Goal: Transaction & Acquisition: Purchase product/service

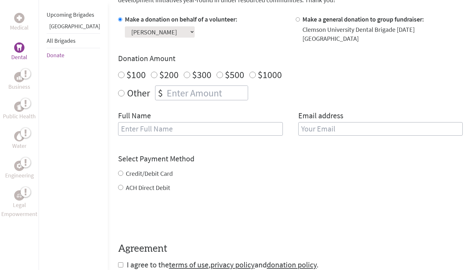
scroll to position [193, 0]
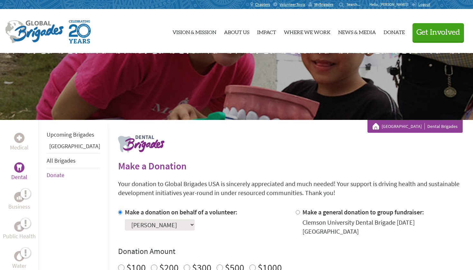
scroll to position [84, 0]
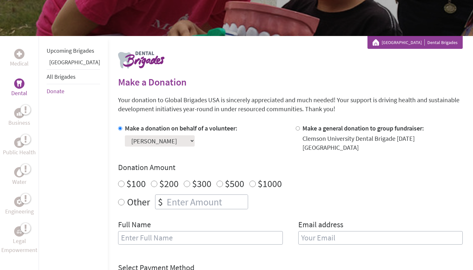
radio input "true"
click at [165, 195] on input "number" at bounding box center [206, 202] width 82 height 14
type input "1250"
type input "[PERSON_NAME]"
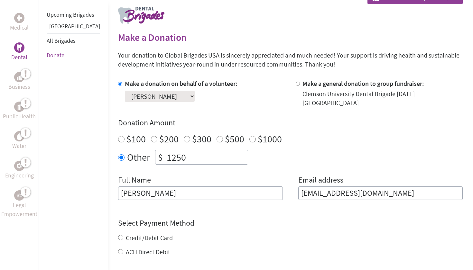
scroll to position [151, 0]
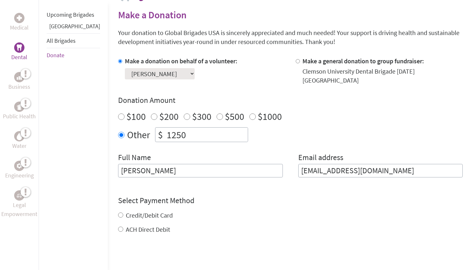
type input "bmcurra@clemson.edu"
click at [118, 211] on div "Credit/Debit Card ACH Direct Debit" at bounding box center [290, 222] width 345 height 23
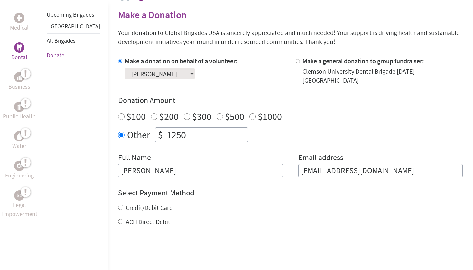
click at [118, 205] on input "Credit/Debit Card" at bounding box center [120, 207] width 5 height 5
radio input "true"
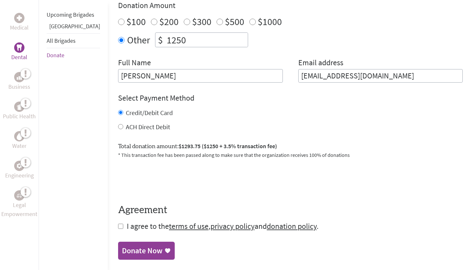
scroll to position [237, 0]
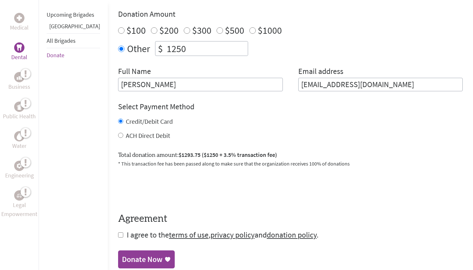
click at [118, 133] on input "ACH Direct Debit" at bounding box center [120, 135] width 5 height 5
radio input "true"
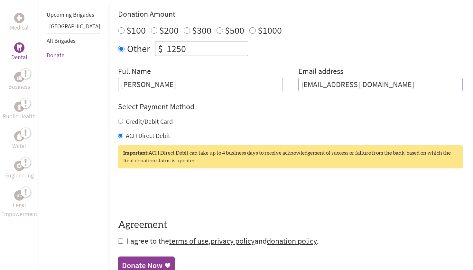
click at [118, 118] on div "Credit/Debit Card" at bounding box center [290, 121] width 345 height 9
click at [118, 119] on input "Credit/Debit Card" at bounding box center [120, 121] width 5 height 5
radio input "true"
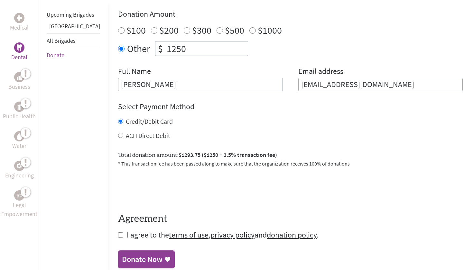
click at [118, 131] on div "ACH Direct Debit" at bounding box center [290, 135] width 345 height 9
click at [118, 133] on input "ACH Direct Debit" at bounding box center [120, 135] width 5 height 5
radio input "true"
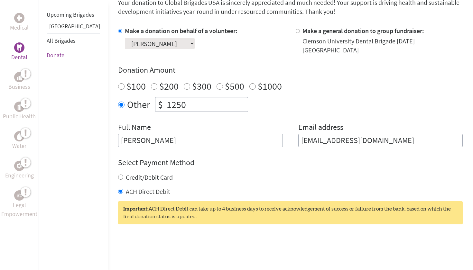
scroll to position [149, 0]
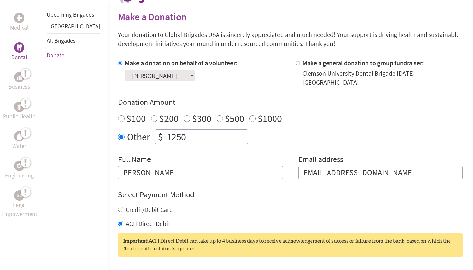
drag, startPoint x: 172, startPoint y: 132, endPoint x: 136, endPoint y: 132, distance: 36.4
click at [136, 132] on div "Other $ 1250" at bounding box center [290, 136] width 345 height 15
click at [146, 147] on div "Make a donation on behalf of a volunteer: Select a volunteer... Averie AuBuchon…" at bounding box center [290, 119] width 345 height 121
